Goal: Check status: Check status

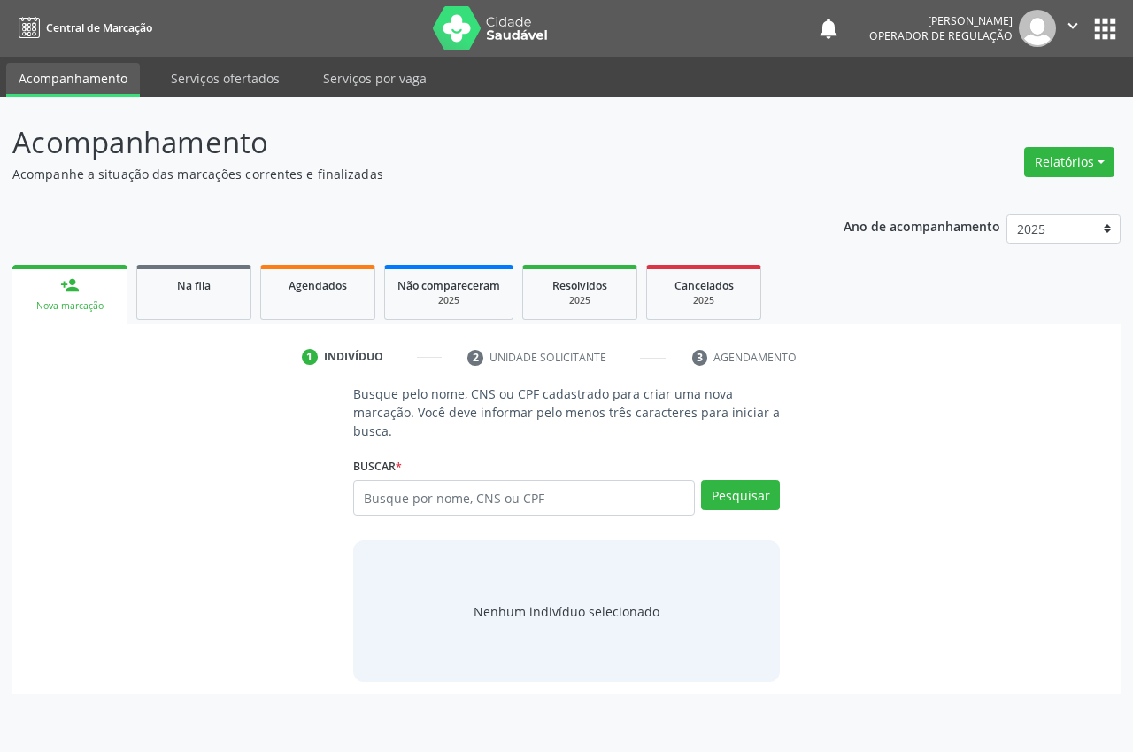
click at [417, 499] on input "text" at bounding box center [524, 497] width 342 height 35
type input "700409203649050"
click at [767, 484] on button "Pesquisar" at bounding box center [740, 495] width 79 height 30
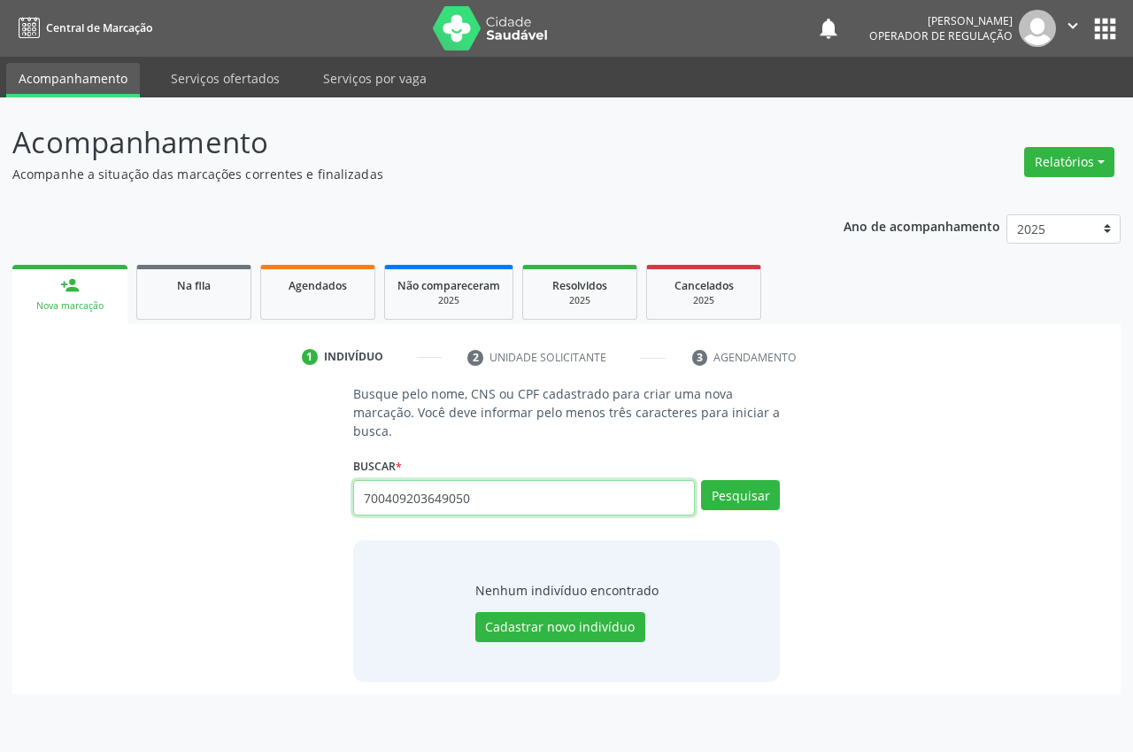
click at [482, 498] on input "700409203649050" at bounding box center [524, 497] width 342 height 35
click at [714, 494] on button "Pesquisar" at bounding box center [740, 495] width 79 height 30
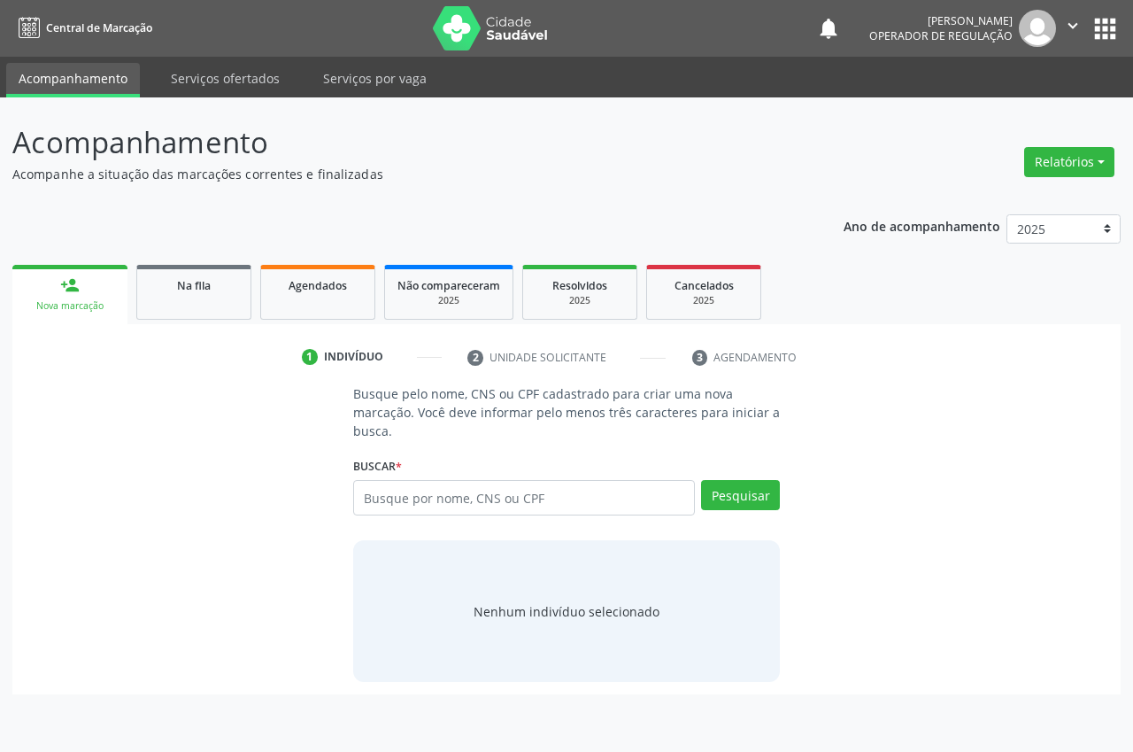
click at [428, 502] on input "text" at bounding box center [524, 497] width 342 height 35
type input "700409703649050"
click at [757, 506] on button "Pesquisar" at bounding box center [740, 495] width 79 height 30
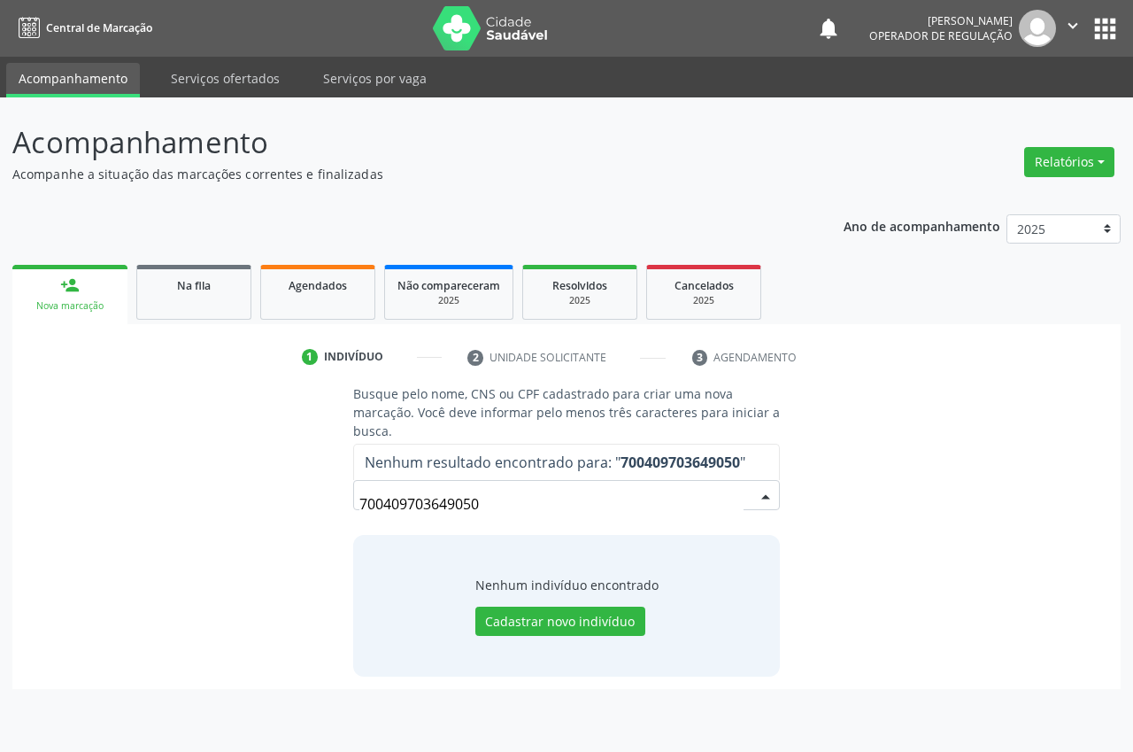
drag, startPoint x: 488, startPoint y: 501, endPoint x: 376, endPoint y: 505, distance: 111.6
click at [376, 505] on input "700409703649050" at bounding box center [551, 503] width 384 height 35
click at [355, 501] on div "700409703649050 Nenhum resultado encontrado para: " 700409703649050 " Não há ne…" at bounding box center [566, 501] width 427 height 42
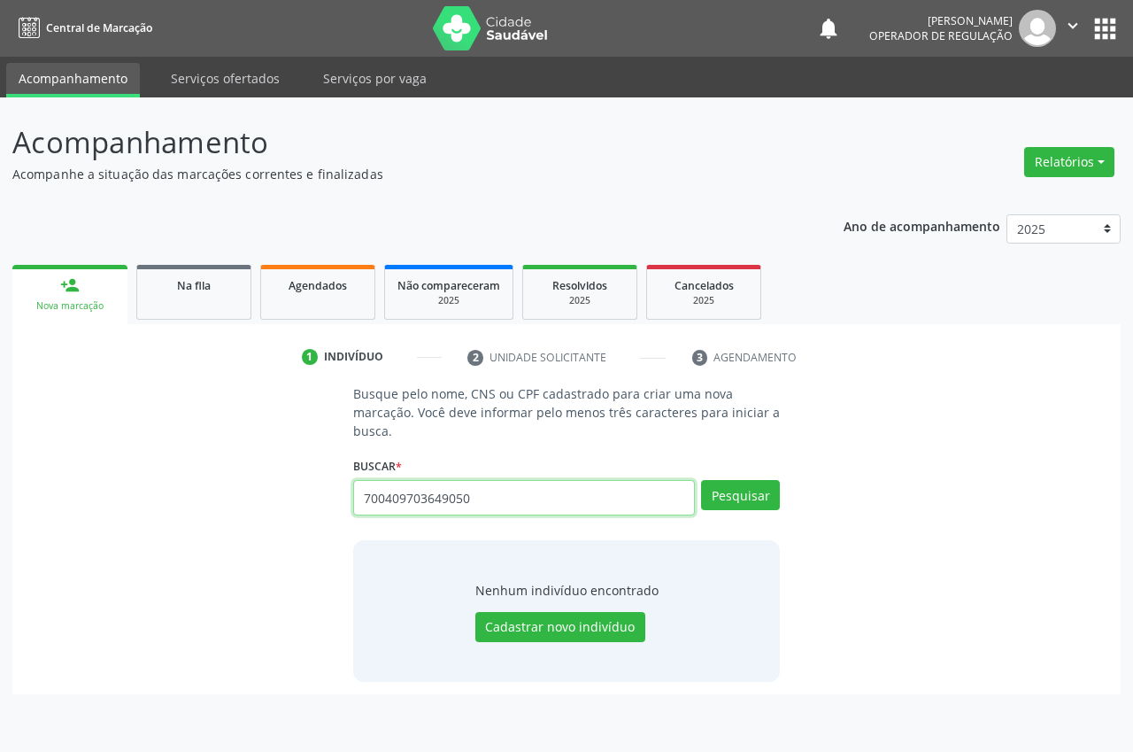
drag, startPoint x: 470, startPoint y: 500, endPoint x: 364, endPoint y: 490, distance: 106.7
click at [364, 490] on input "700409703649050" at bounding box center [524, 497] width 342 height 35
type input "708404202721868"
click at [722, 489] on button "Pesquisar" at bounding box center [740, 495] width 79 height 30
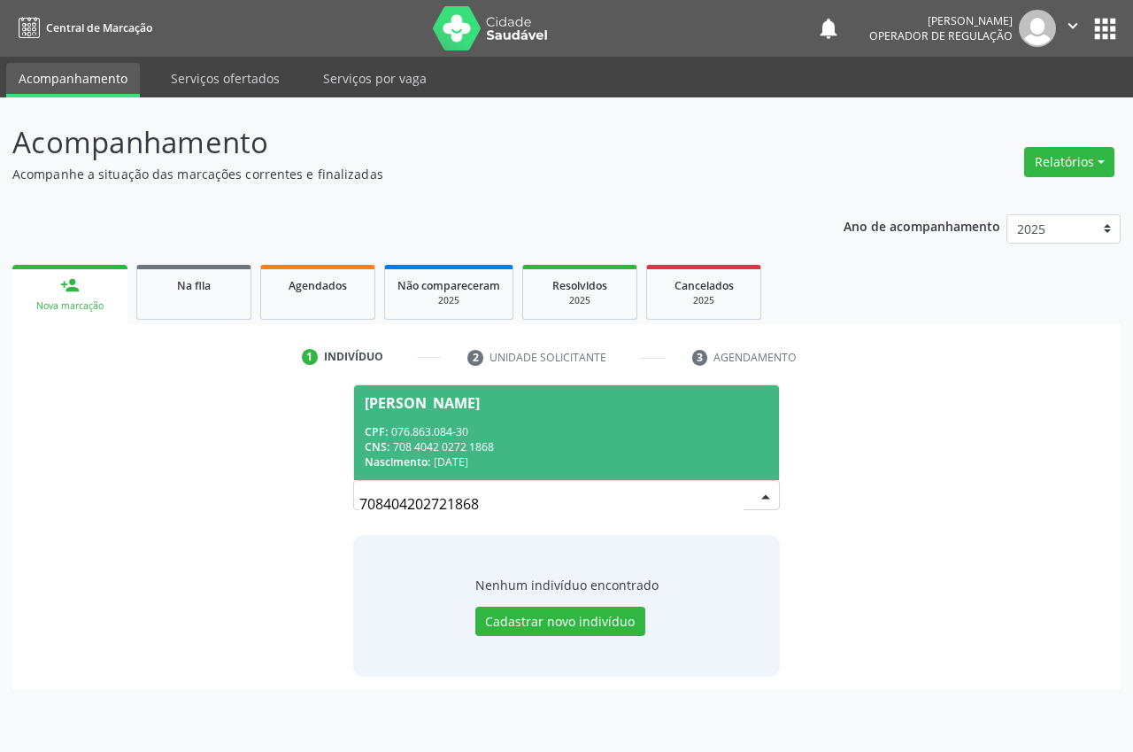
click at [480, 397] on div "[PERSON_NAME]" at bounding box center [422, 403] width 115 height 14
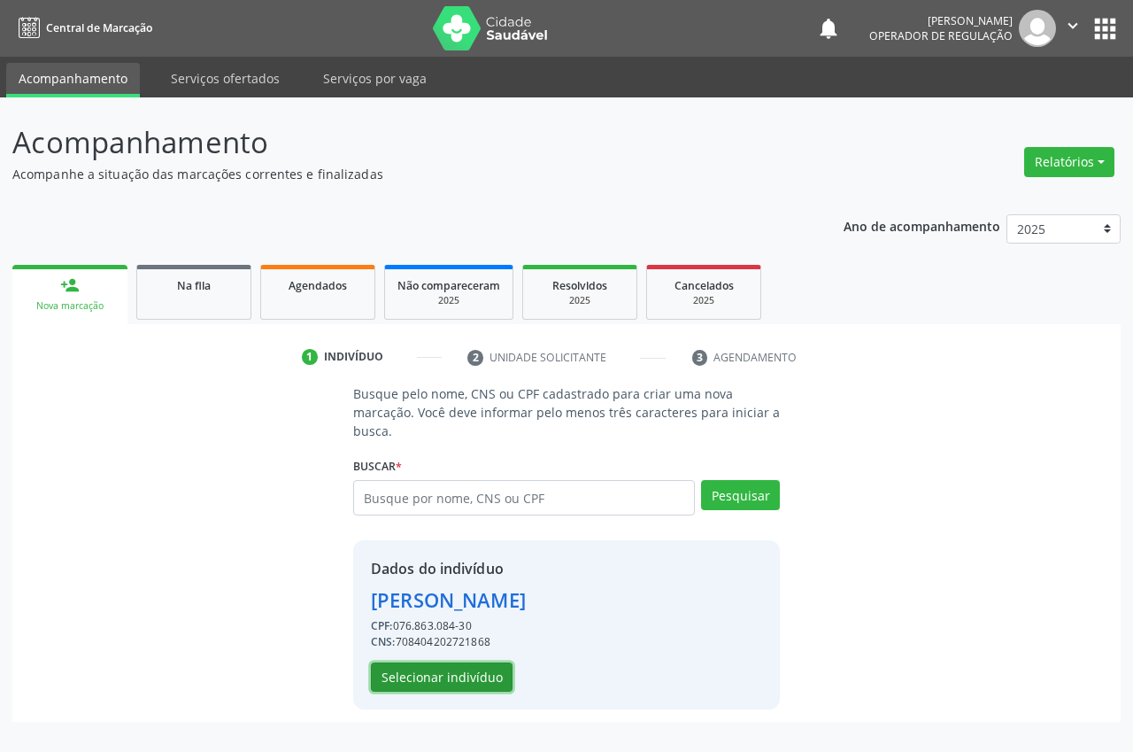
click at [467, 680] on button "Selecionar indivíduo" at bounding box center [442, 677] width 142 height 30
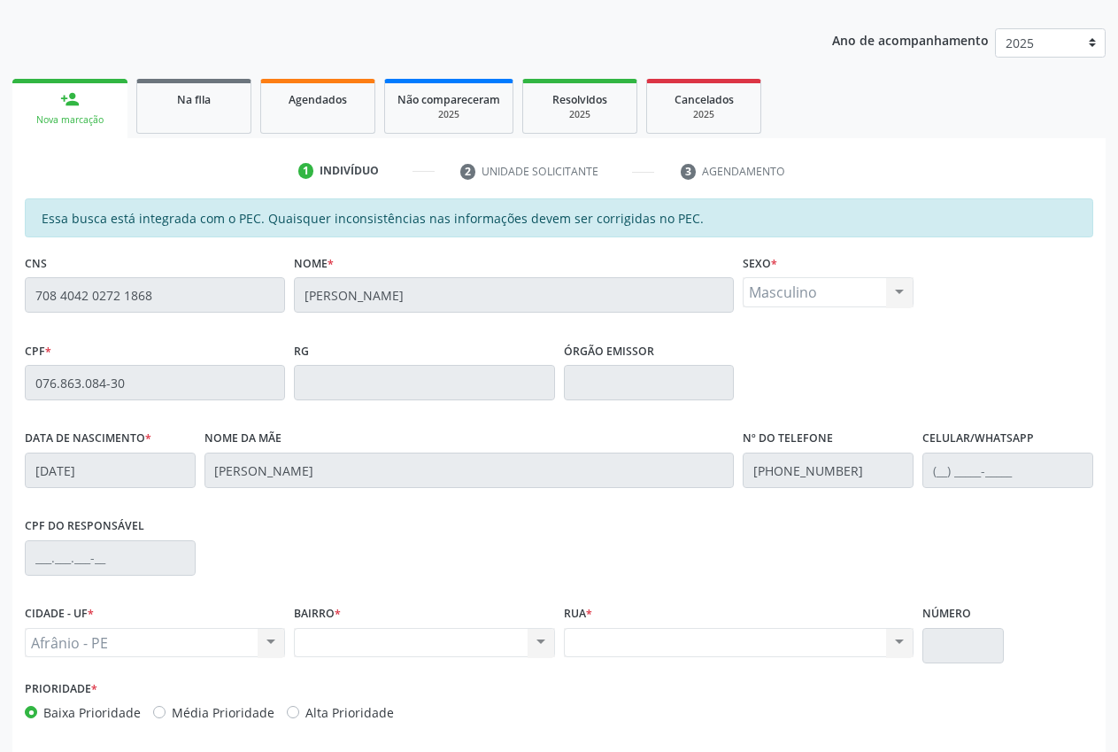
scroll to position [259, 0]
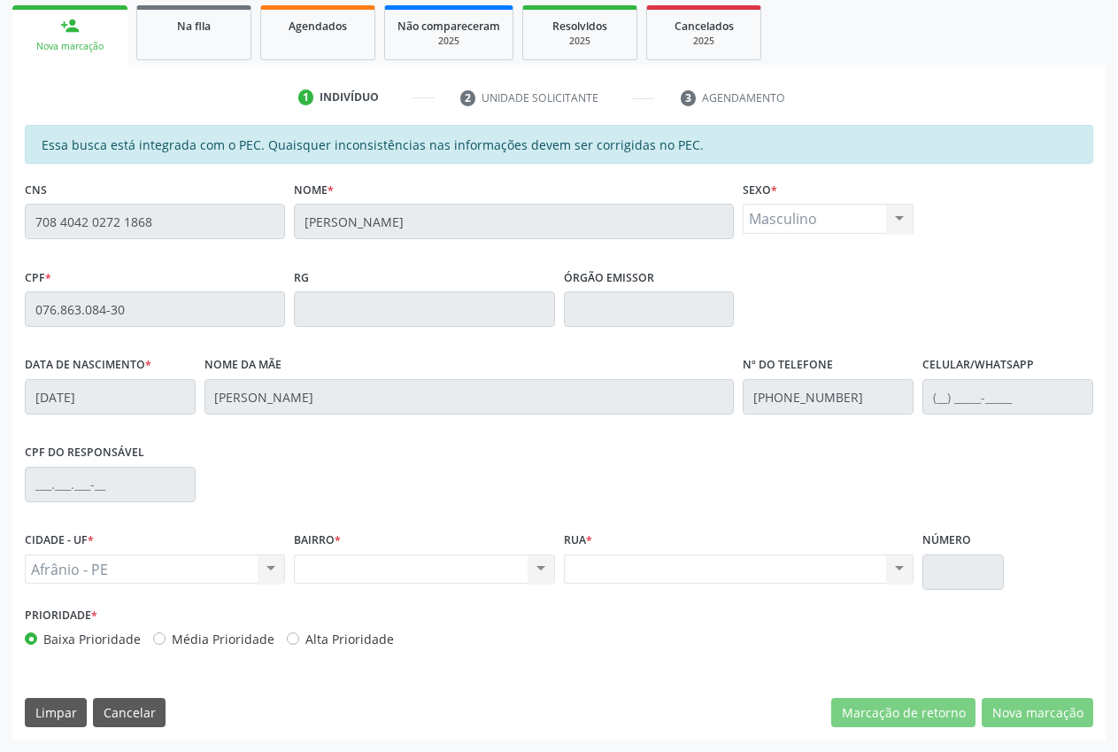
drag, startPoint x: 183, startPoint y: 227, endPoint x: 50, endPoint y: 187, distance: 139.5
click at [0, 196] on div "Acompanhamento Acompanhe a situação das marcações correntes e finalizadas Relat…" at bounding box center [559, 295] width 1118 height 914
